Goal: Information Seeking & Learning: Learn about a topic

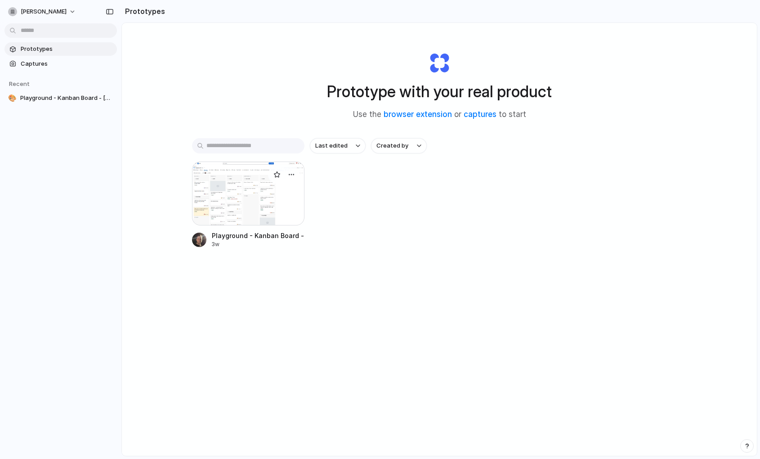
click at [251, 197] on div at bounding box center [248, 194] width 112 height 64
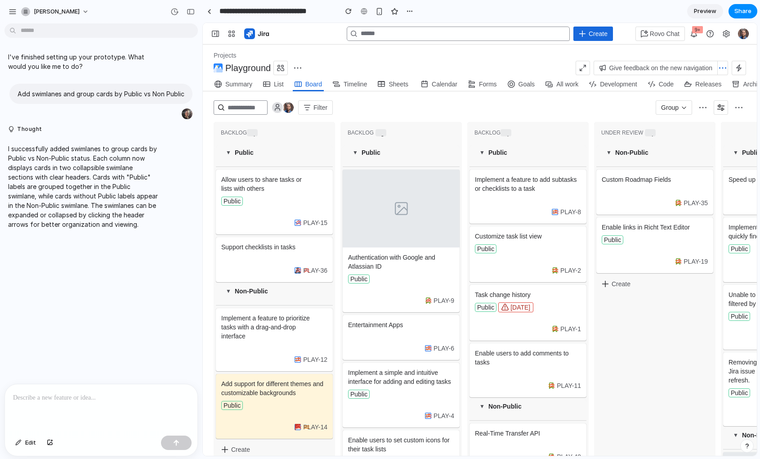
click at [368, 153] on h3 "Public" at bounding box center [371, 153] width 19 height 8
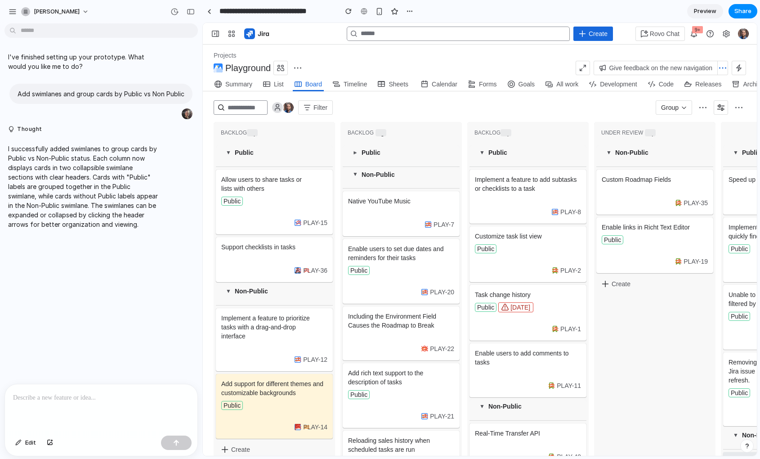
click at [368, 153] on h3 "Public" at bounding box center [371, 153] width 19 height 8
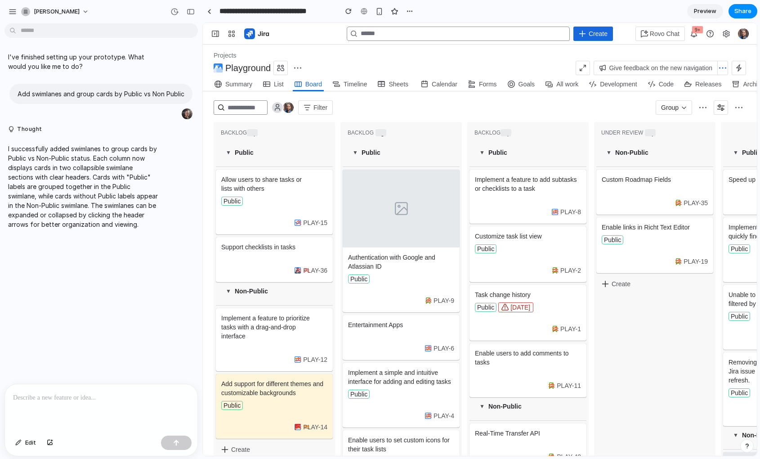
click at [260, 153] on div "▼ Public" at bounding box center [274, 153] width 103 height 8
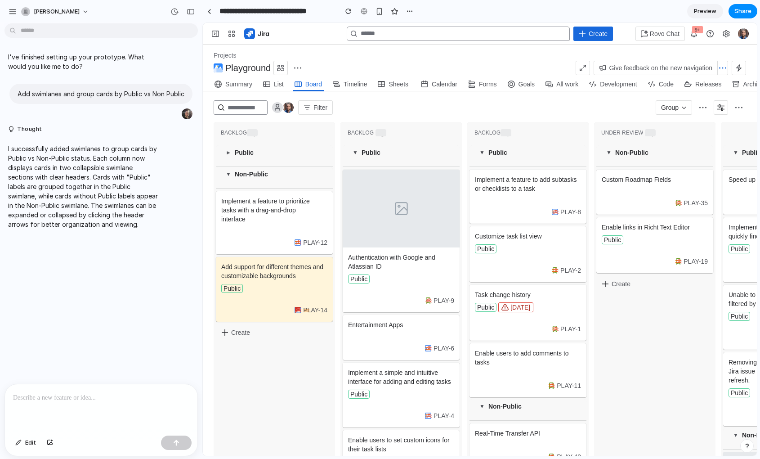
click at [260, 153] on div "▼ Public" at bounding box center [274, 153] width 103 height 8
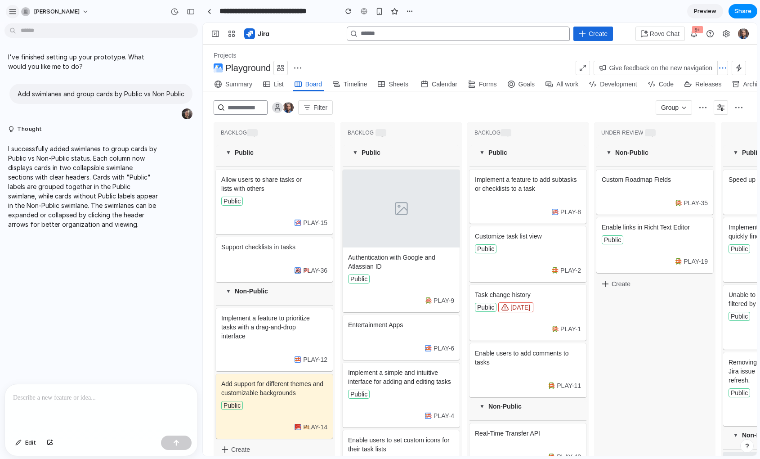
click at [16, 13] on button "button" at bounding box center [12, 11] width 13 height 13
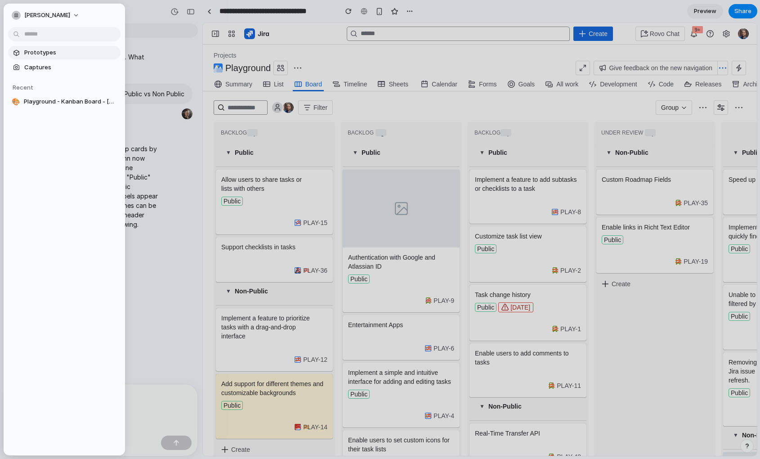
click at [59, 56] on span "Prototypes" at bounding box center [70, 52] width 93 height 9
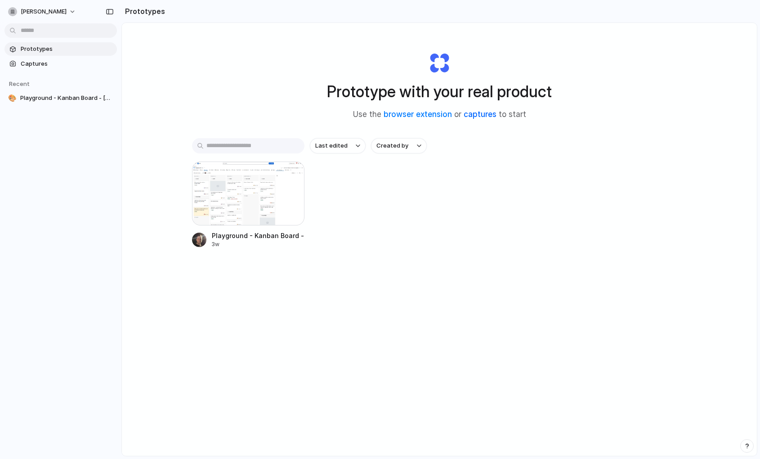
click at [474, 115] on link "captures" at bounding box center [480, 114] width 33 height 9
click at [407, 111] on link "browser extension" at bounding box center [418, 114] width 68 height 9
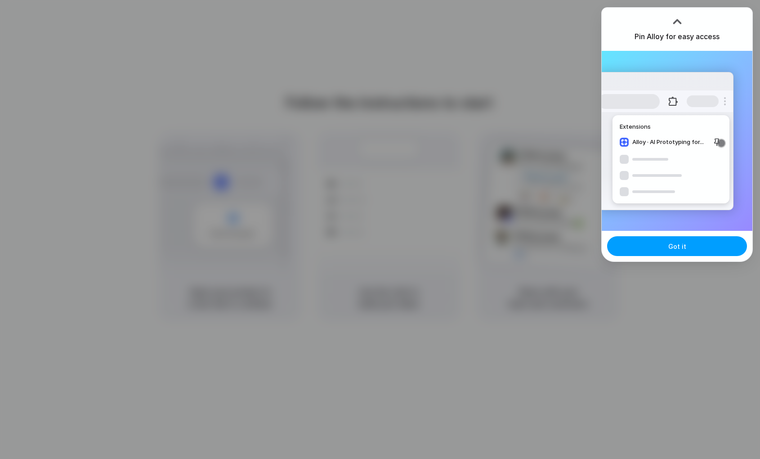
click at [672, 247] on span "Got it" at bounding box center [677, 246] width 18 height 9
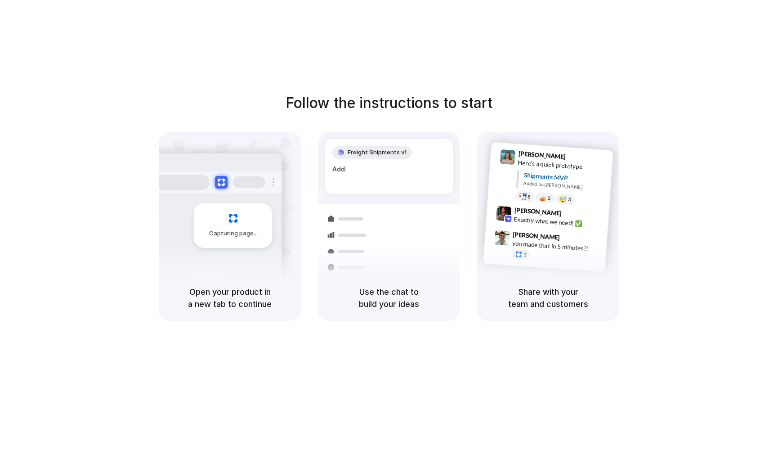
click at [234, 70] on div "Follow the instructions to start Capturing page Open your product in a new tab …" at bounding box center [389, 238] width 778 height 477
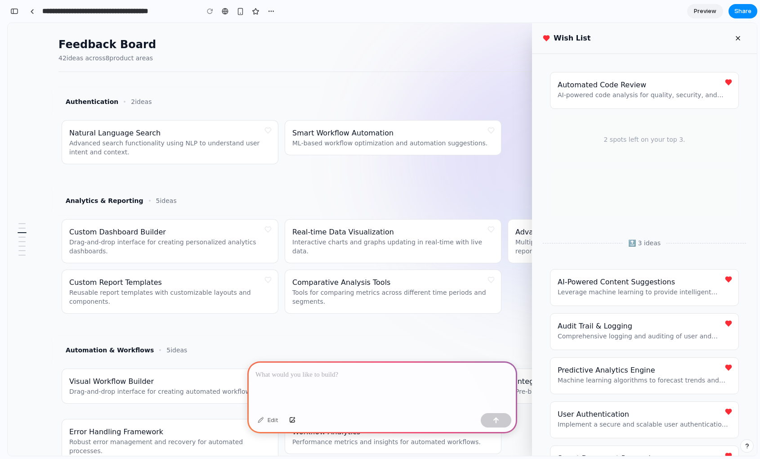
click at [738, 40] on button at bounding box center [738, 38] width 16 height 16
click at [736, 39] on button at bounding box center [738, 38] width 16 height 16
click at [348, 378] on p at bounding box center [383, 374] width 254 height 11
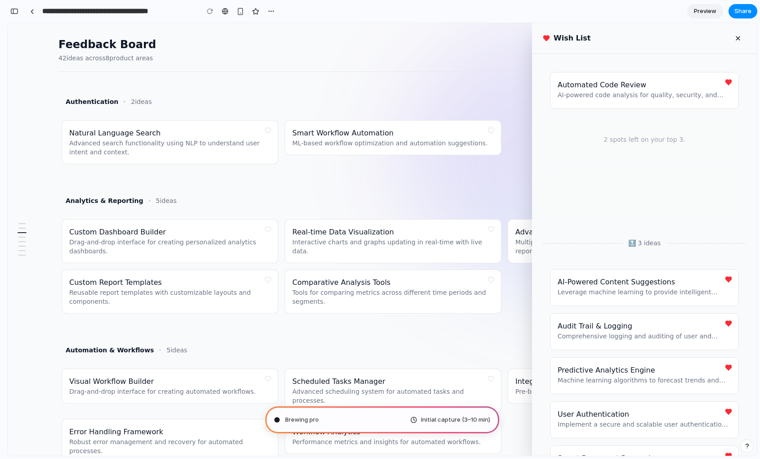
click at [24, 244] on div at bounding box center [22, 240] width 14 height 40
click at [22, 241] on div "Scroll to Security & Compliance" at bounding box center [21, 241] width 7 height 1
click at [225, 151] on p "Advanced search functionality using NLP to understand user intent and context." at bounding box center [170, 148] width 202 height 18
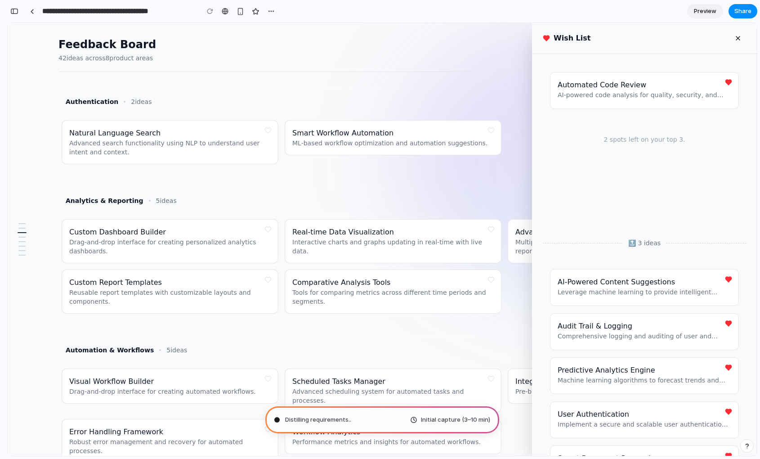
click at [225, 151] on p "Advanced search functionality using NLP to understand user intent and context." at bounding box center [170, 148] width 202 height 18
click at [226, 145] on p "Advanced search functionality using NLP to understand user intent and context." at bounding box center [170, 148] width 202 height 18
click at [130, 137] on span "Natural Language Search" at bounding box center [114, 133] width 91 height 9
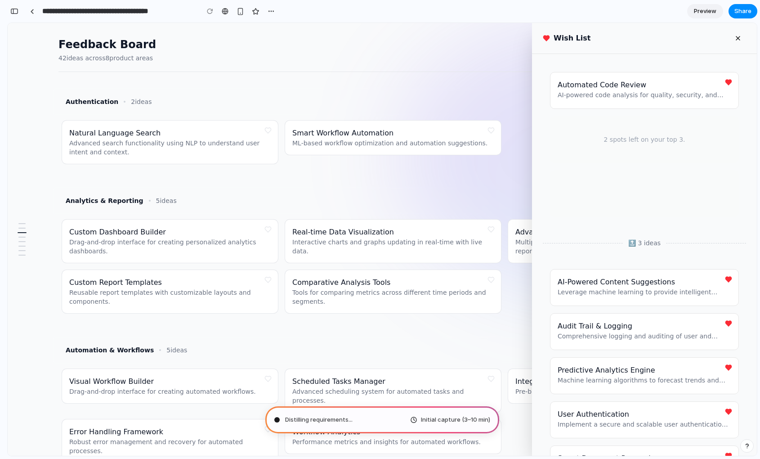
click at [365, 148] on div "Smart Workflow Automation ML-based workflow optimization and automation suggest…" at bounding box center [393, 138] width 216 height 34
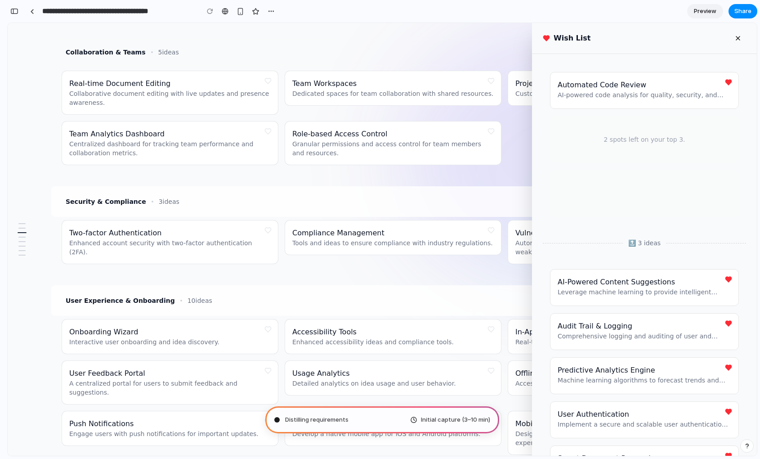
scroll to position [458, 0]
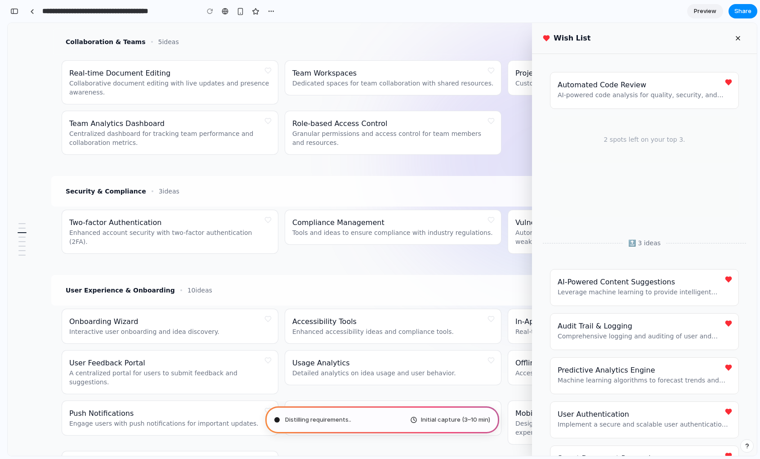
click at [739, 39] on button at bounding box center [738, 38] width 16 height 16
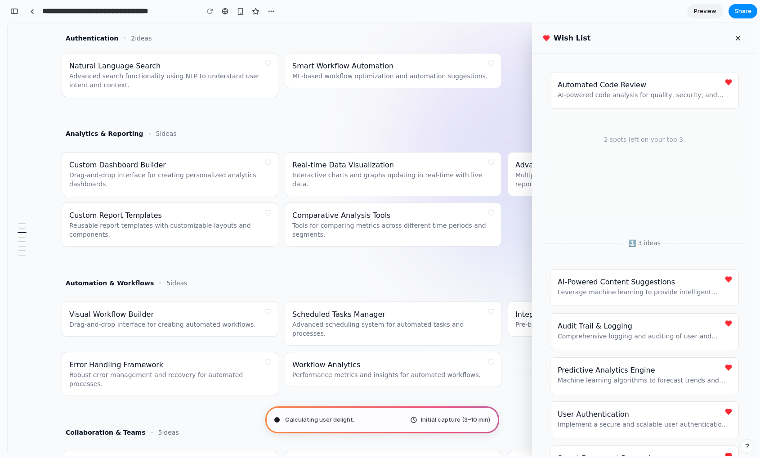
scroll to position [0, 0]
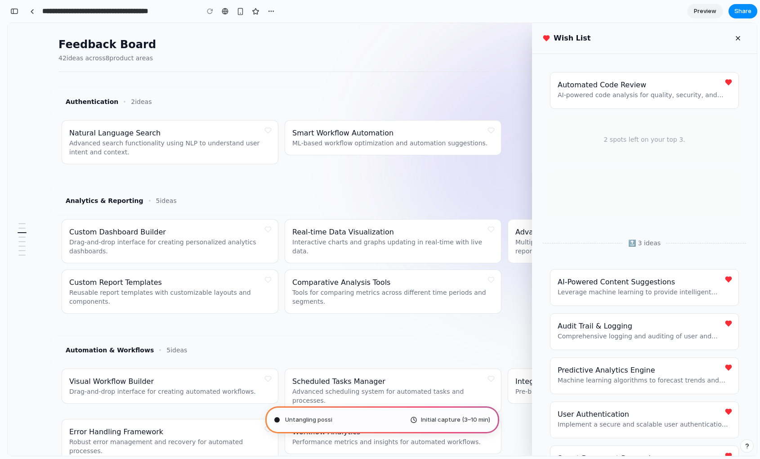
type input "**********"
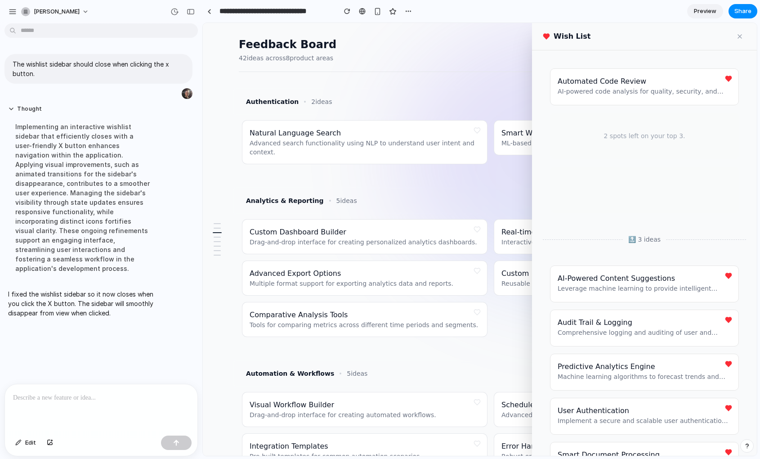
click at [740, 35] on button at bounding box center [740, 36] width 13 height 13
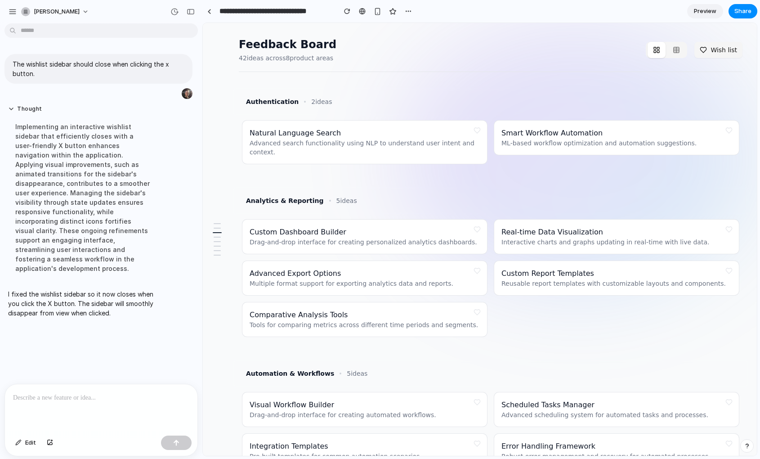
click at [553, 128] on div "Smart Workflow Automation ML-based workflow optimization and automation suggest…" at bounding box center [617, 138] width 230 height 20
click at [553, 132] on span "Smart Workflow Automation" at bounding box center [552, 133] width 101 height 9
click at [714, 48] on button "Wish list" at bounding box center [719, 50] width 48 height 16
click at [714, 56] on button "Wish list" at bounding box center [719, 50] width 48 height 16
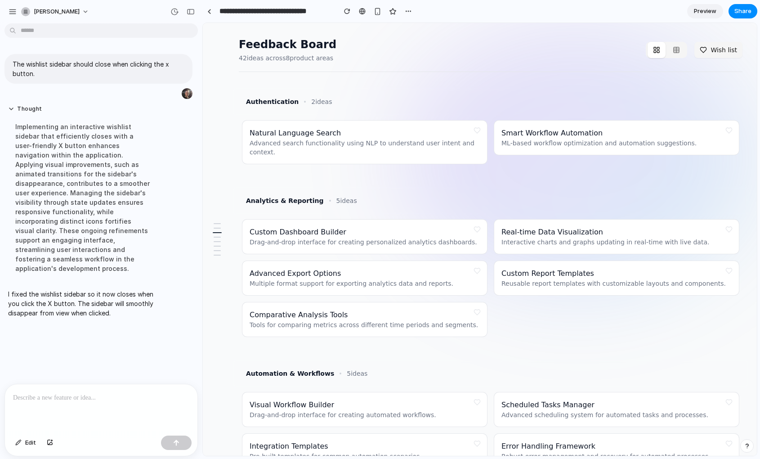
click at [714, 56] on button "Wish list" at bounding box center [719, 50] width 48 height 16
click at [81, 396] on p at bounding box center [101, 397] width 176 height 11
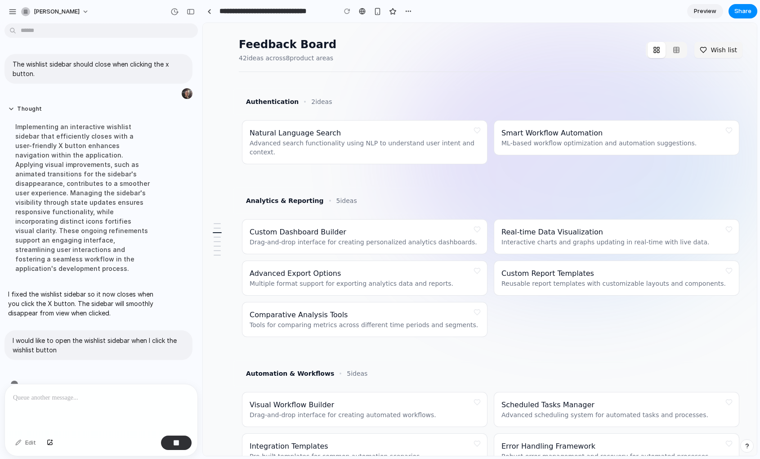
scroll to position [7, 0]
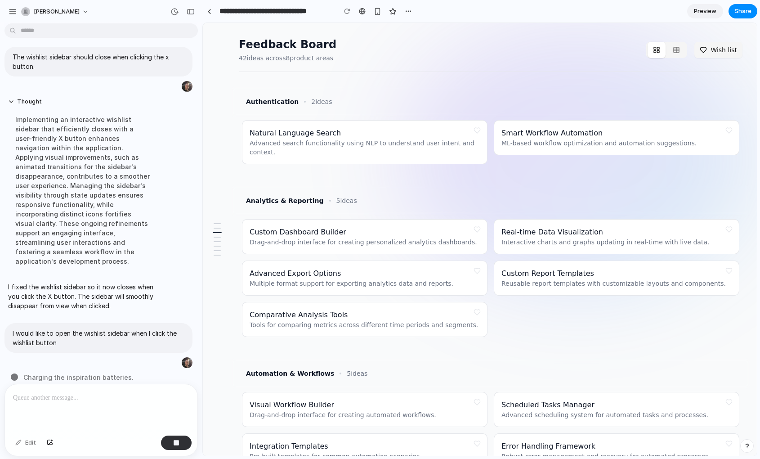
click at [679, 52] on icon "button" at bounding box center [676, 49] width 7 height 7
click at [678, 52] on icon "button" at bounding box center [676, 49] width 7 height 7
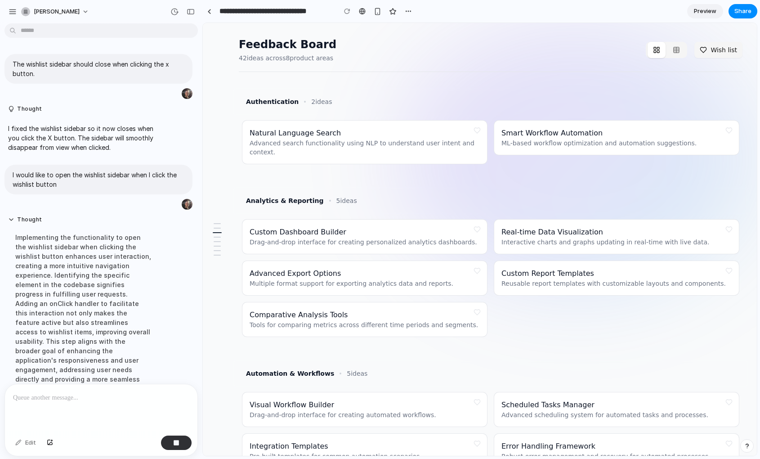
scroll to position [25, 0]
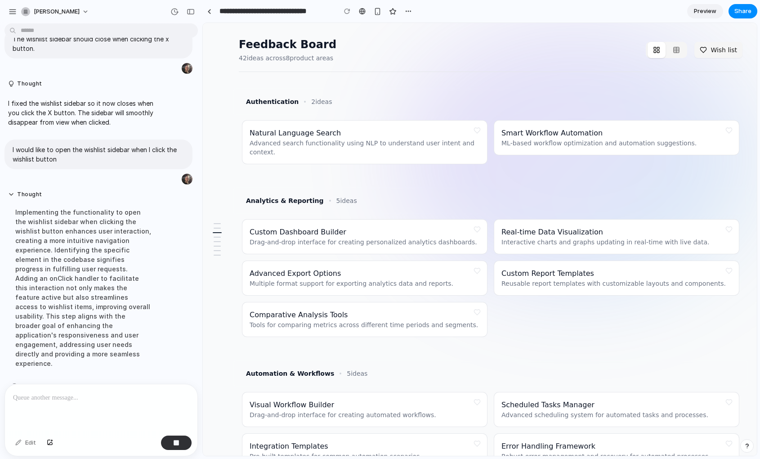
click at [724, 52] on button "Wish list" at bounding box center [719, 50] width 48 height 16
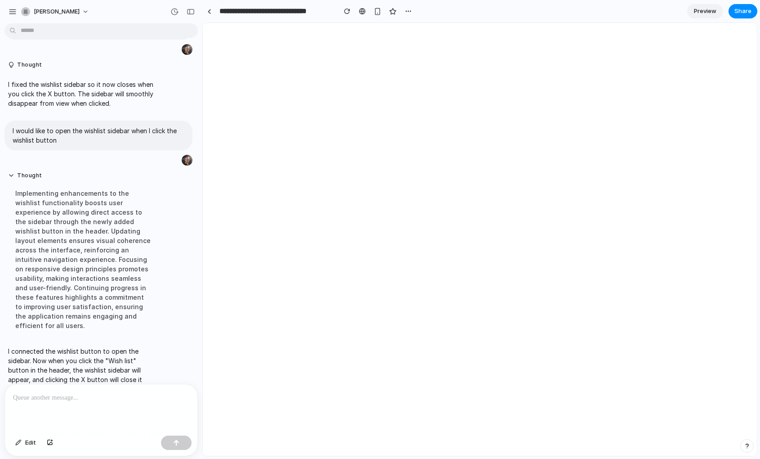
scroll to position [0, 0]
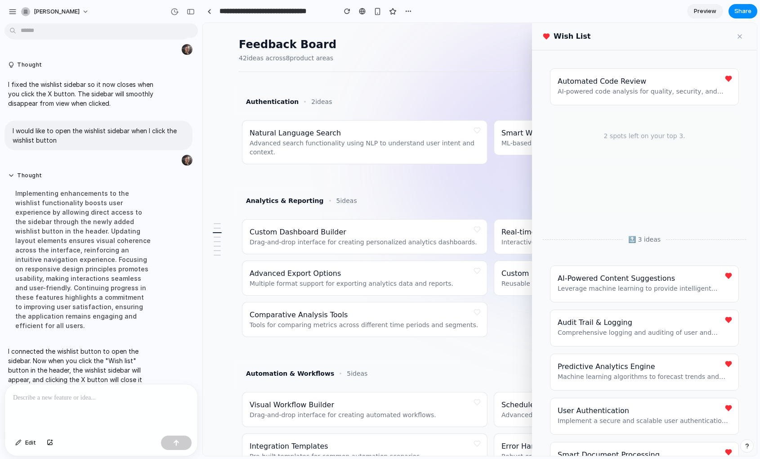
click at [738, 37] on button at bounding box center [740, 36] width 13 height 13
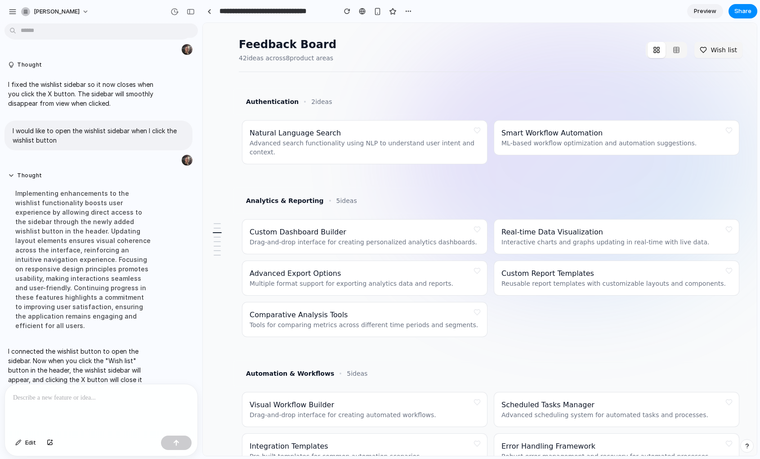
click at [716, 47] on button "Wish list" at bounding box center [719, 50] width 48 height 16
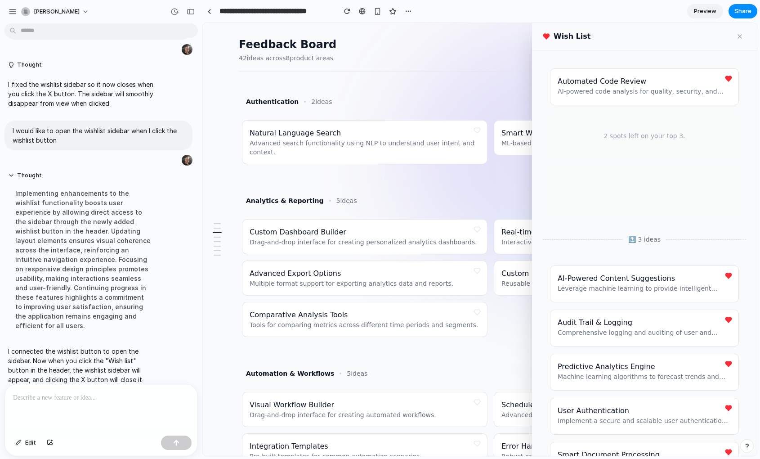
click at [716, 53] on div "Automated Code Review AI-powered code analysis for quality, security, and best …" at bounding box center [644, 252] width 225 height 405
click at [737, 32] on button at bounding box center [740, 36] width 13 height 13
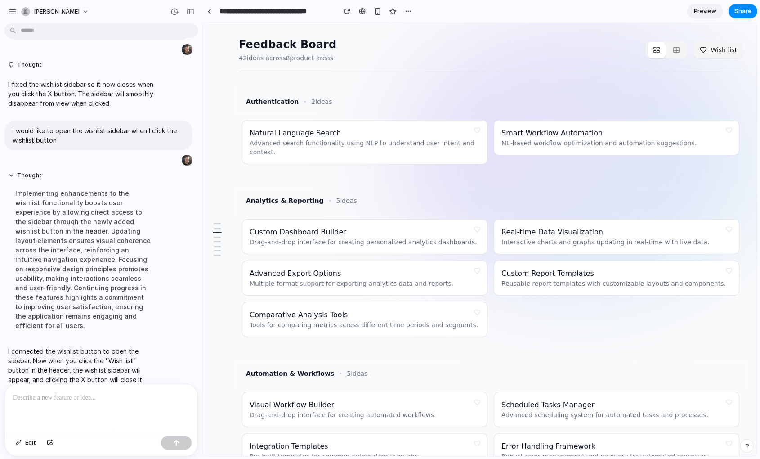
click at [712, 54] on button "Wish list" at bounding box center [719, 50] width 48 height 16
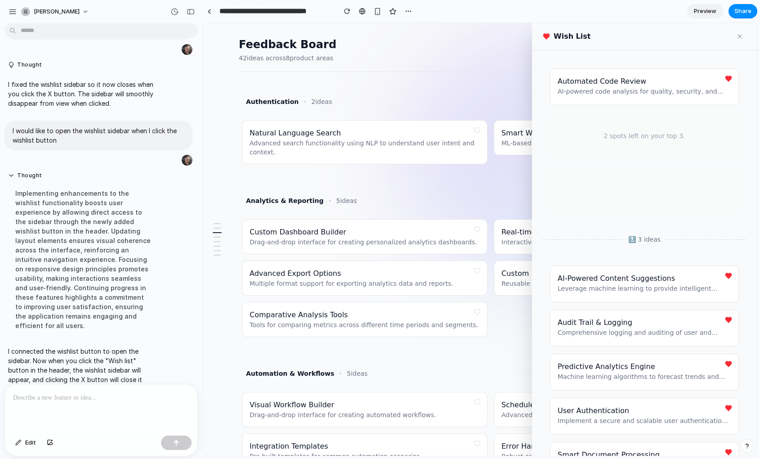
click at [741, 35] on button at bounding box center [740, 36] width 13 height 13
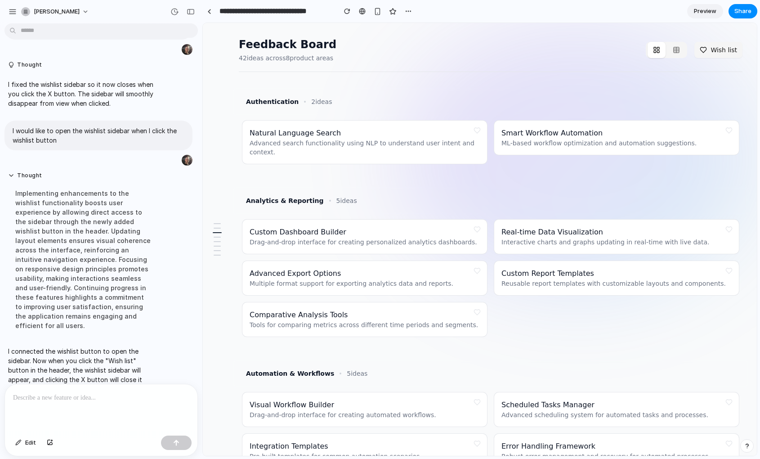
click at [710, 54] on button "Wish list" at bounding box center [719, 50] width 48 height 16
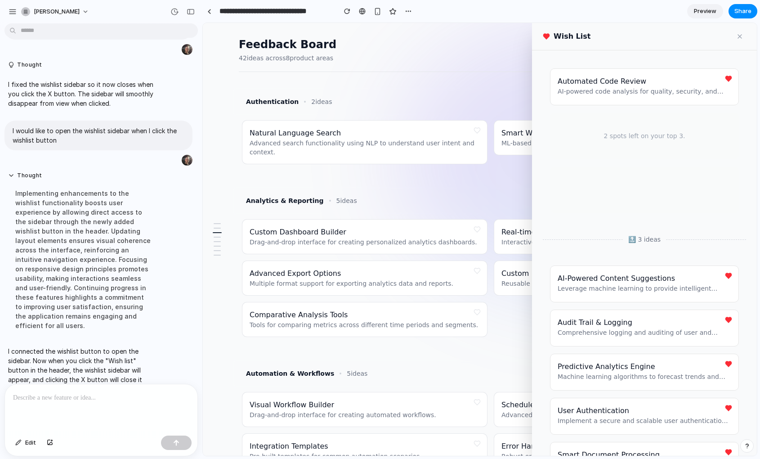
click at [739, 34] on button at bounding box center [740, 36] width 13 height 13
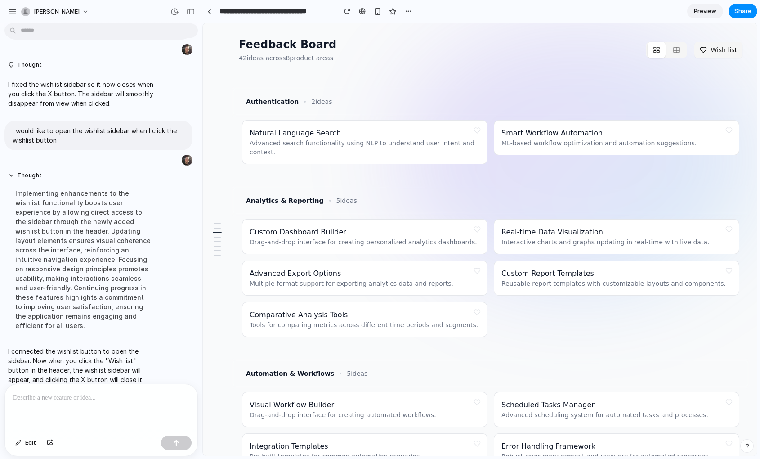
click at [715, 48] on button "Wish list" at bounding box center [719, 50] width 48 height 16
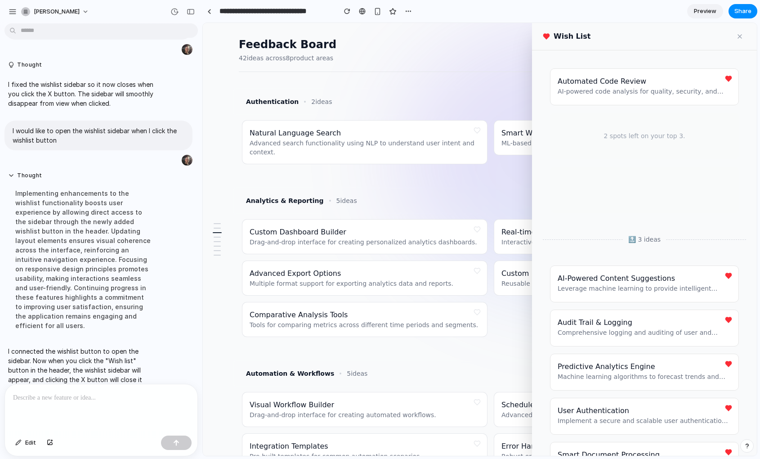
click at [737, 36] on button at bounding box center [740, 36] width 13 height 13
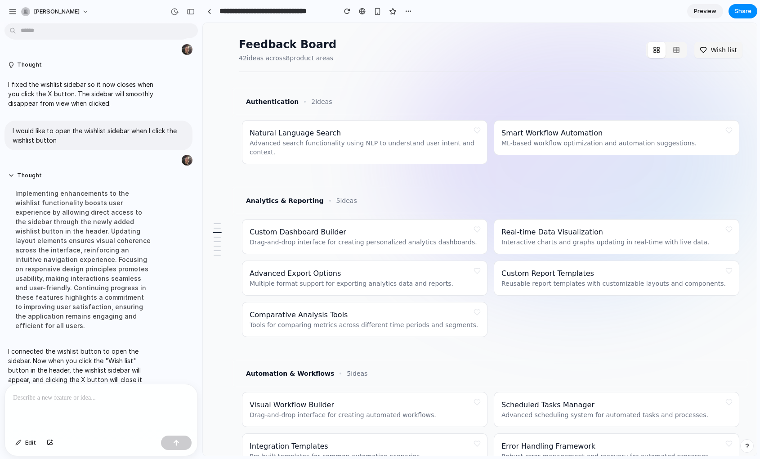
click at [150, 395] on p at bounding box center [101, 397] width 176 height 11
